Goal: Task Accomplishment & Management: Complete application form

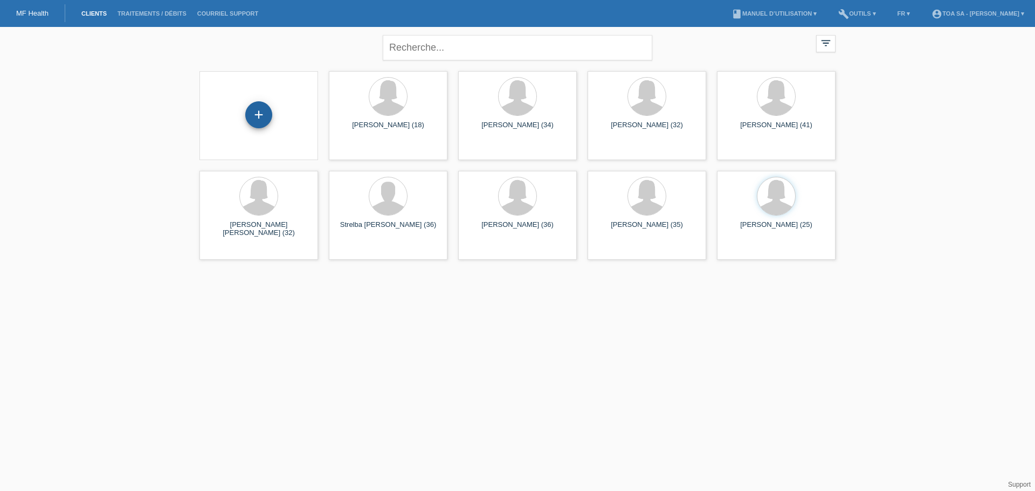
click at [267, 116] on div "+" at bounding box center [258, 114] width 27 height 27
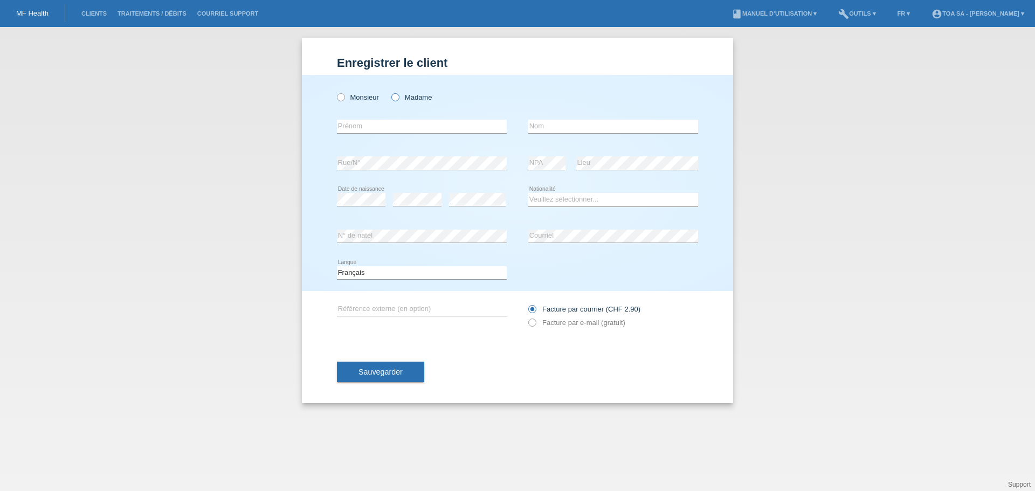
click at [404, 95] on label "Madame" at bounding box center [411, 97] width 40 height 8
click at [398, 95] on input "Madame" at bounding box center [394, 96] width 7 height 7
radio input "true"
click at [392, 123] on input "text" at bounding box center [422, 126] width 170 height 13
click at [387, 127] on input "text" at bounding box center [422, 126] width 170 height 13
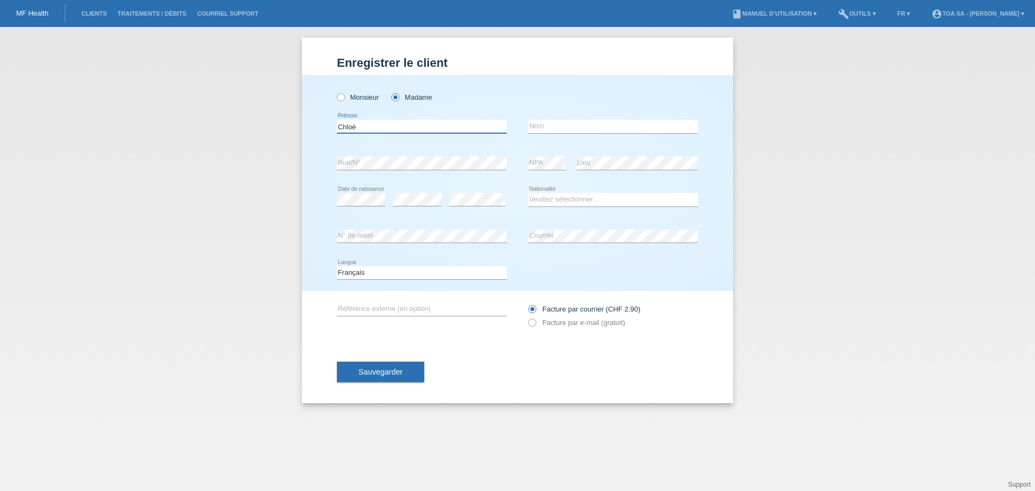
type input "Chloé"
type input "Holley"
click at [355, 191] on div "error Date de naissance" at bounding box center [361, 200] width 48 height 37
click at [464, 192] on div "error" at bounding box center [477, 200] width 57 height 37
click at [556, 206] on icon at bounding box center [613, 206] width 170 height 1
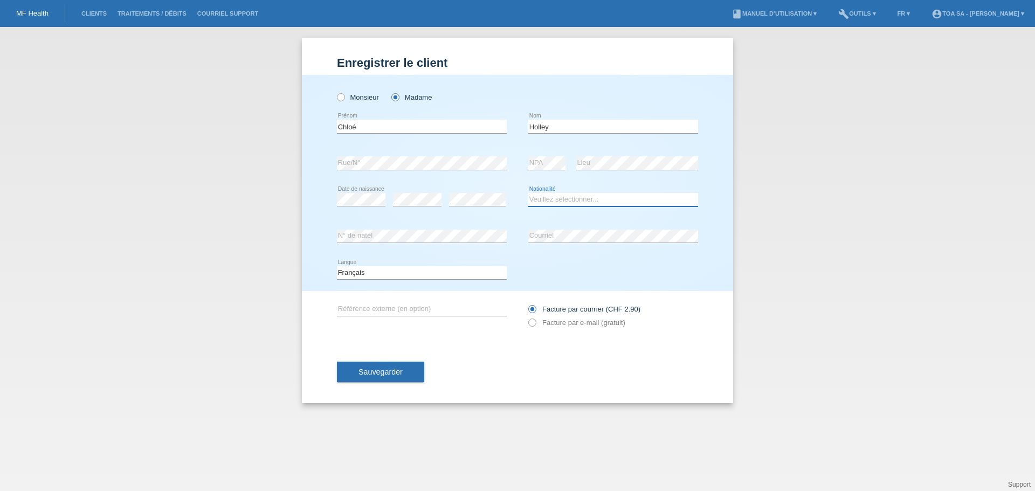
click at [556, 204] on select "Veuillez sélectionner... Suisse Allemagne Autriche Liechtenstein ------------ A…" at bounding box center [613, 199] width 170 height 13
select select "FR"
click at [528, 193] on select "Veuillez sélectionner... Suisse Allemagne Autriche Liechtenstein ------------ A…" at bounding box center [613, 199] width 170 height 13
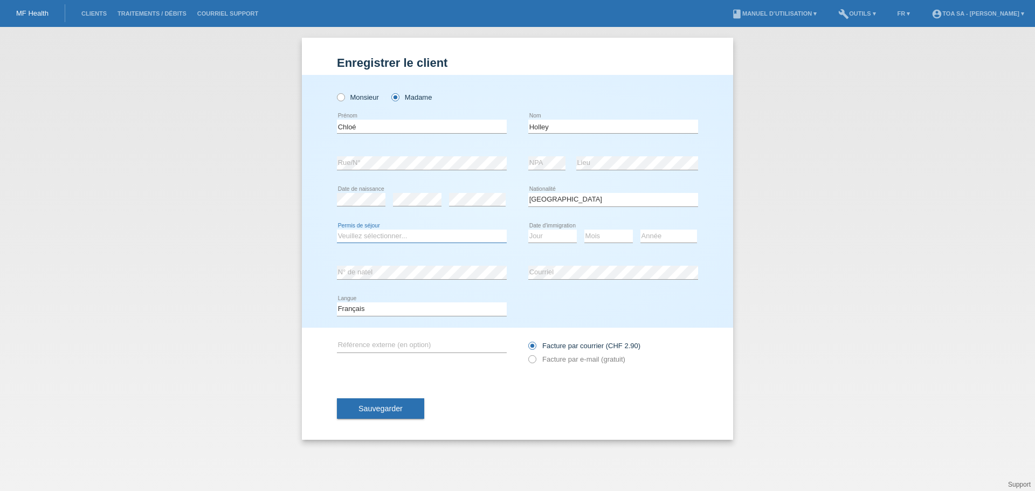
click at [449, 239] on select "Veuillez sélectionner... C B B - Statut de réfugié Autre" at bounding box center [422, 236] width 170 height 13
select select "B"
click at [337, 230] on select "Veuillez sélectionner... C B B - Statut de réfugié Autre" at bounding box center [422, 236] width 170 height 13
click at [547, 236] on select "Jour 01 02 03 04 05 06 07 08 09 10 11" at bounding box center [552, 236] width 48 height 13
select select "04"
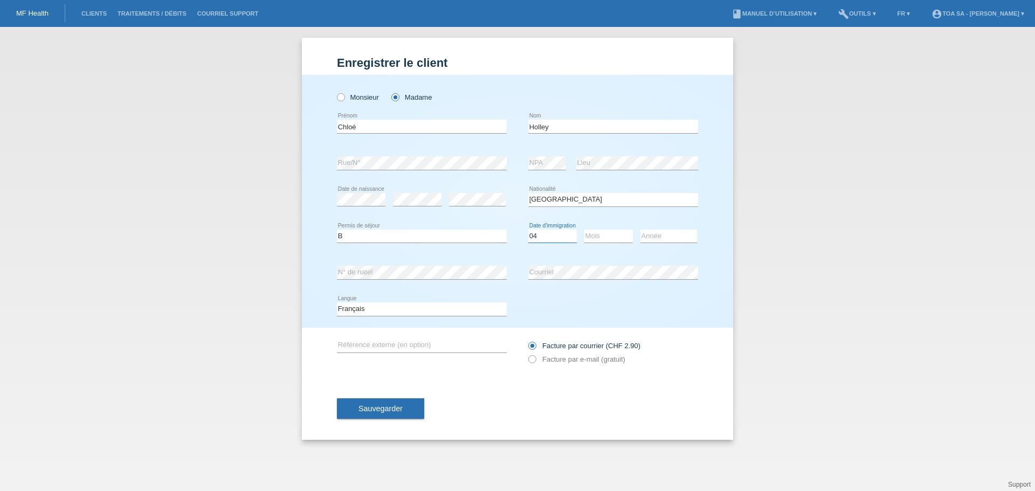
click at [528, 230] on select "Jour 01 02 03 04 05 06 07 08 09 10 11" at bounding box center [552, 236] width 48 height 13
click at [618, 238] on select "Mois 01 02 03 04 05 06 07 08 09 10 11" at bounding box center [608, 236] width 48 height 13
select select "01"
click at [584, 230] on select "Mois 01 02 03 04 05 06 07 08 09 10 11" at bounding box center [608, 236] width 48 height 13
click at [653, 240] on select "Année 2025 2024 2023 2022 2021 2020 2019 2018 2017 2016 2015 2014 2013 2012 201…" at bounding box center [668, 236] width 57 height 13
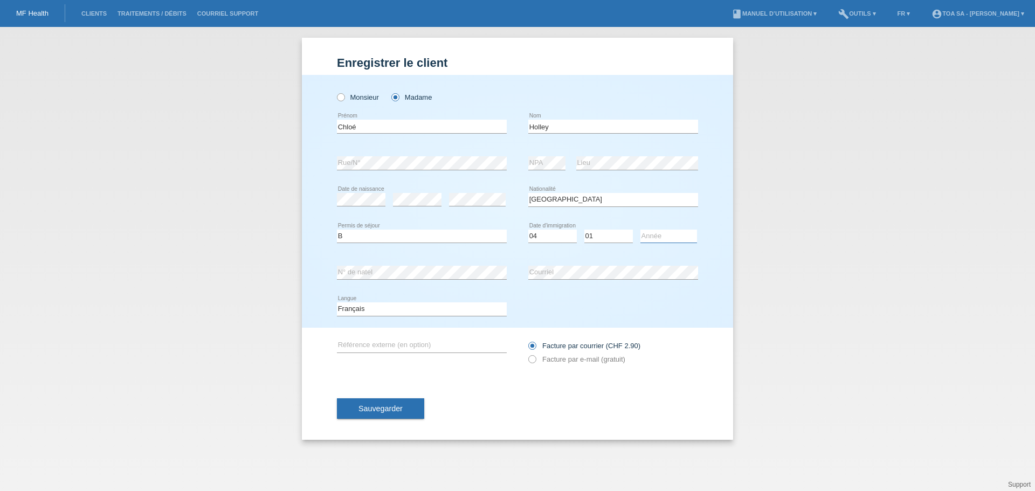
select select "2024"
click at [640, 230] on select "Année 2025 2024 2023 2022 2021 2020 2019 2018 2017 2016 2015 2014 2013 2012 201…" at bounding box center [668, 236] width 57 height 13
click at [565, 362] on label "Facture par e-mail (gratuit)" at bounding box center [576, 359] width 97 height 8
click at [535, 362] on input "Facture par e-mail (gratuit)" at bounding box center [531, 361] width 7 height 13
radio input "true"
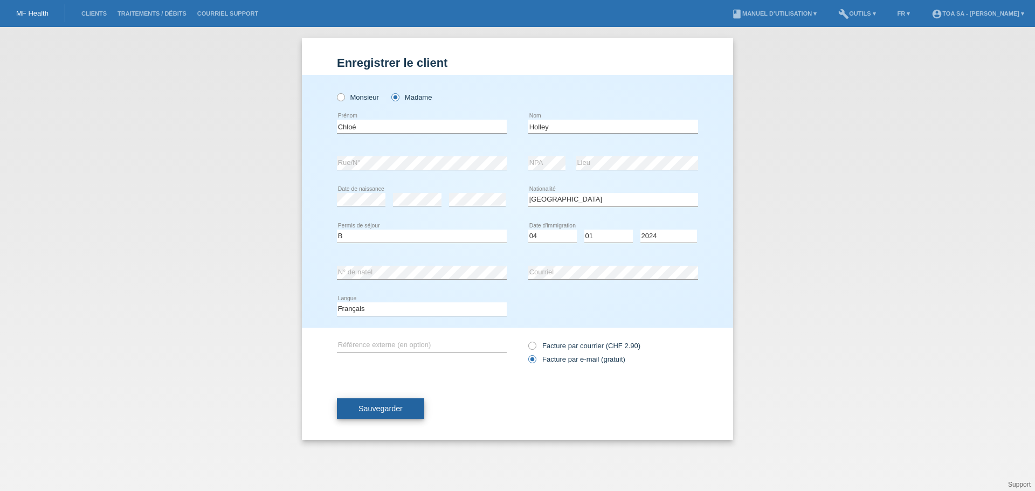
click at [405, 403] on button "Sauvegarder" at bounding box center [380, 408] width 87 height 20
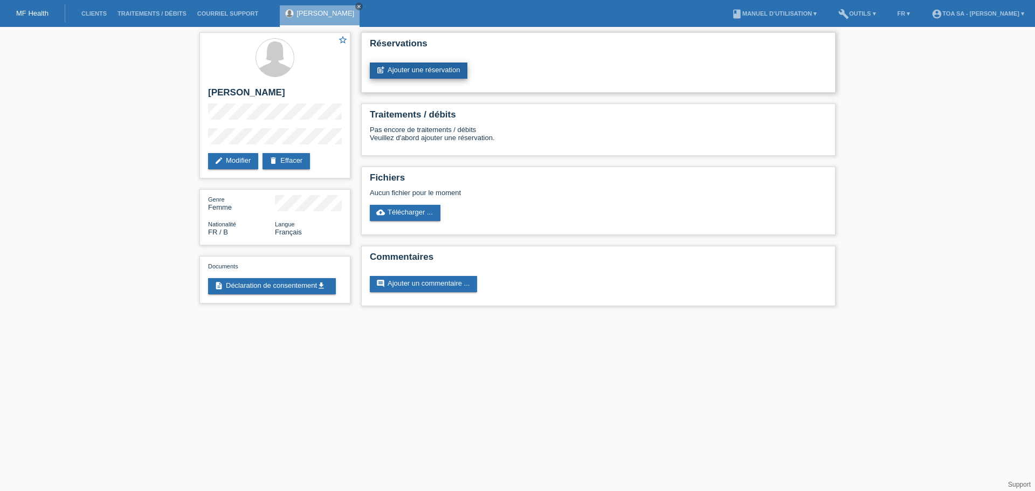
click at [431, 74] on link "post_add Ajouter une réservation" at bounding box center [419, 71] width 98 height 16
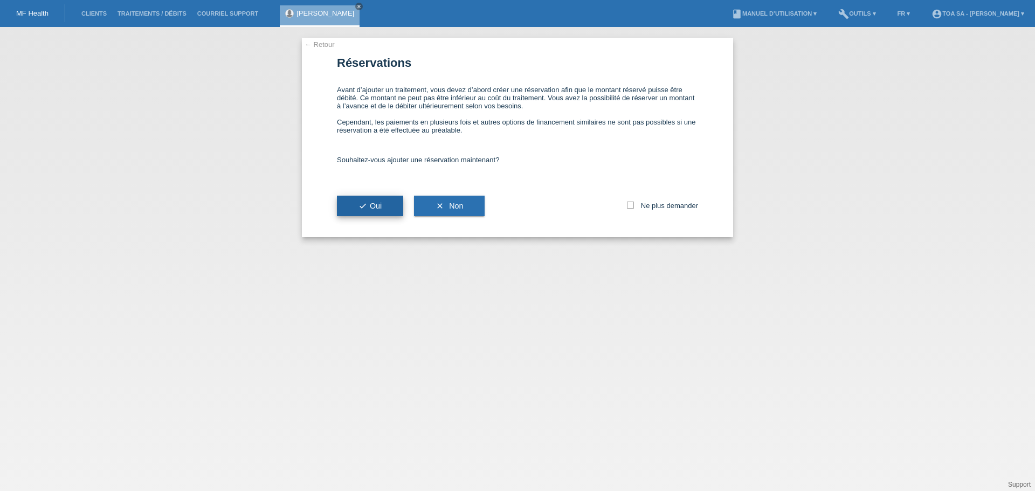
click at [378, 211] on button "check Oui" at bounding box center [370, 206] width 66 height 20
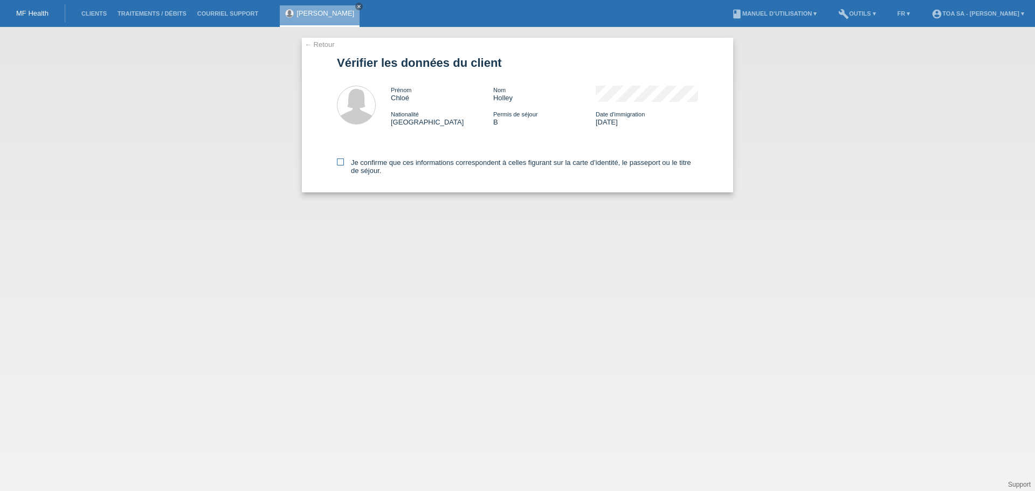
click at [375, 165] on label "Je confirme que ces informations correspondent à celles figurant sur la carte d…" at bounding box center [517, 166] width 361 height 16
click at [344, 165] on input "Je confirme que ces informations correspondent à celles figurant sur la carte d…" at bounding box center [340, 161] width 7 height 7
checkbox input "true"
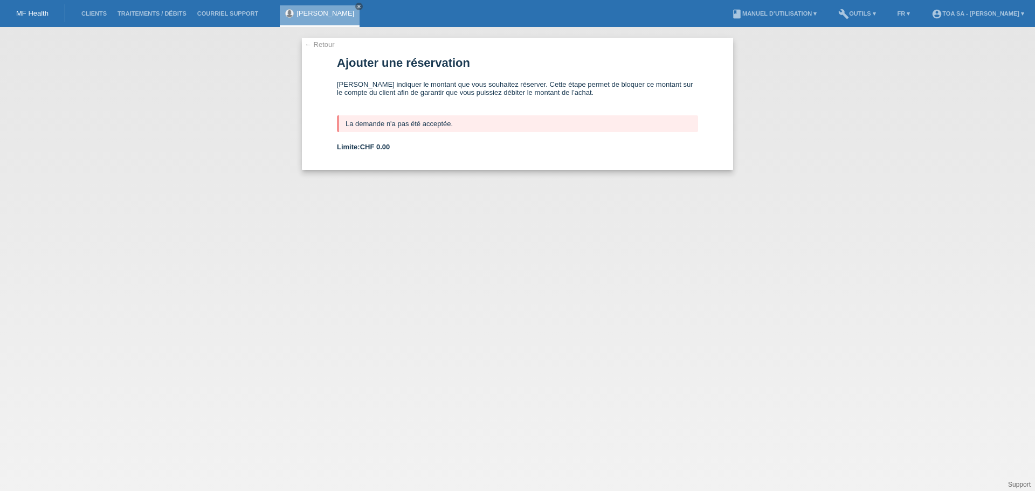
click at [310, 45] on link "← Retour" at bounding box center [319, 44] width 30 height 8
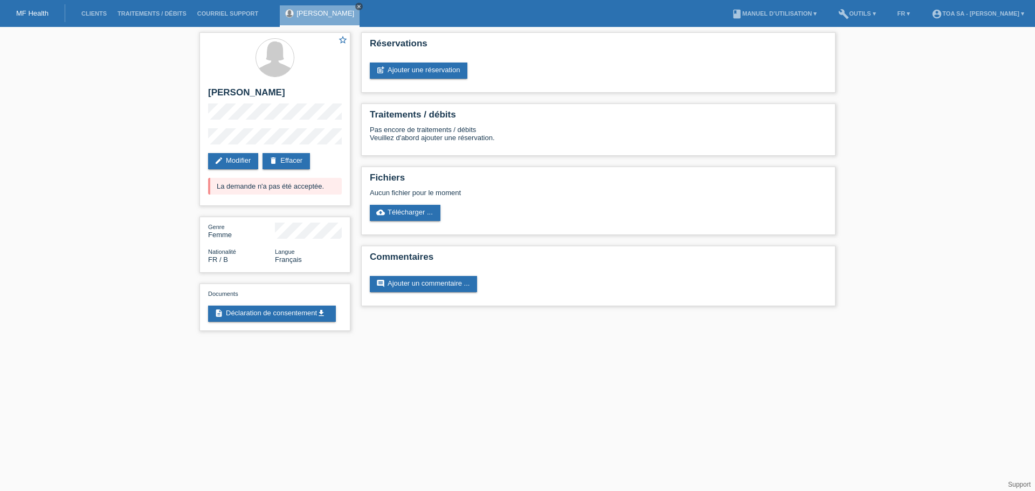
click at [356, 7] on icon "close" at bounding box center [358, 6] width 5 height 5
click at [97, 11] on link "Clients" at bounding box center [94, 13] width 36 height 6
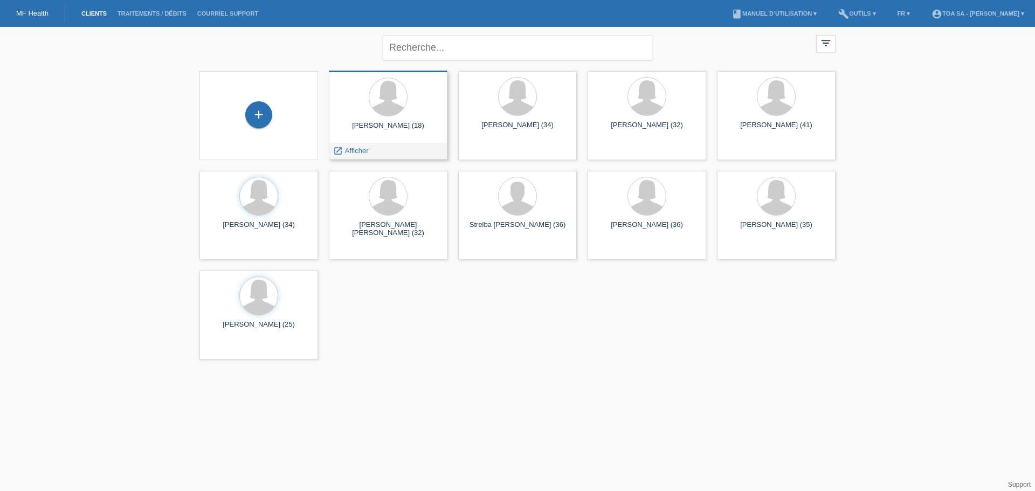
click at [365, 135] on div "Zoé Anaïs Blaser (18)" at bounding box center [387, 129] width 101 height 17
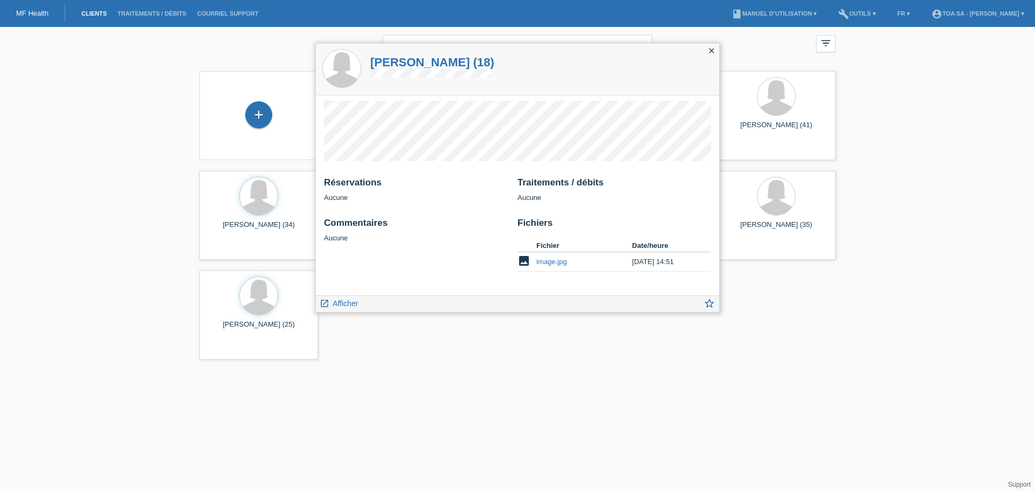
click at [712, 52] on icon "close" at bounding box center [711, 50] width 9 height 9
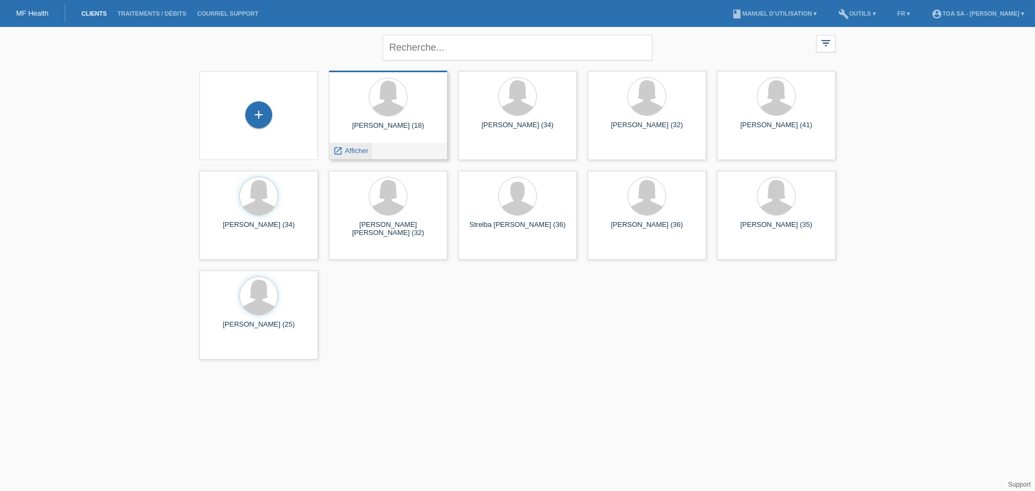
click at [355, 151] on span "Afficher" at bounding box center [357, 151] width 24 height 8
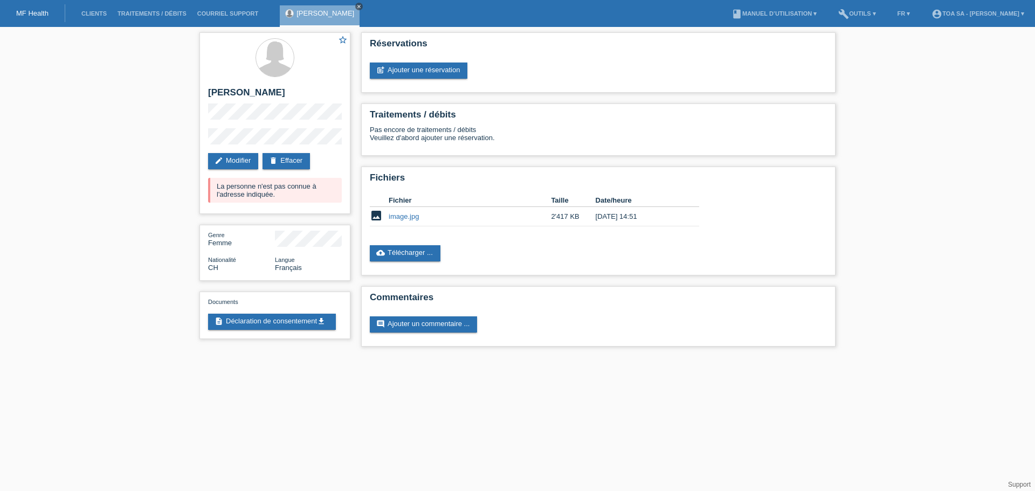
click at [357, 6] on icon "close" at bounding box center [358, 6] width 5 height 5
click at [401, 217] on link "image.jpg" at bounding box center [404, 216] width 30 height 8
click at [99, 16] on link "Clients" at bounding box center [94, 13] width 36 height 6
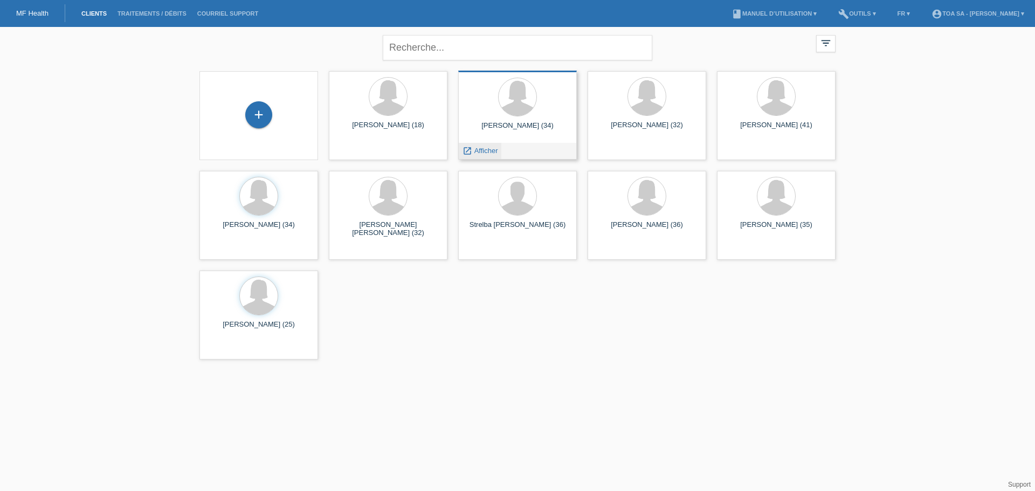
click at [490, 148] on span "Afficher" at bounding box center [486, 151] width 24 height 8
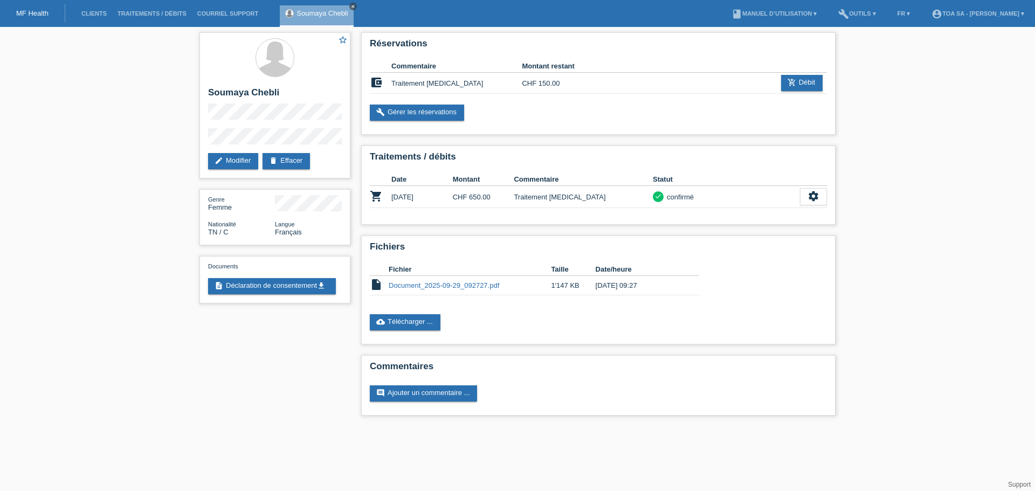
click at [356, 6] on link "close" at bounding box center [353, 7] width 8 height 8
